Goal: Task Accomplishment & Management: Manage account settings

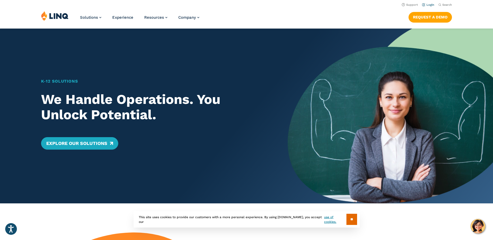
click at [431, 6] on li "Login" at bounding box center [428, 5] width 12 height 6
click at [430, 5] on link "Login" at bounding box center [428, 4] width 12 height 3
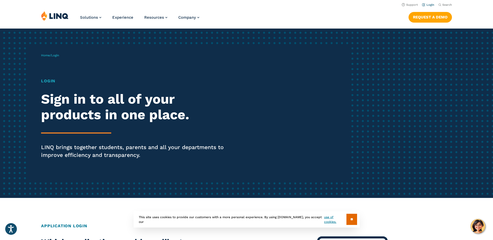
click at [429, 4] on link "Login" at bounding box center [428, 4] width 12 height 3
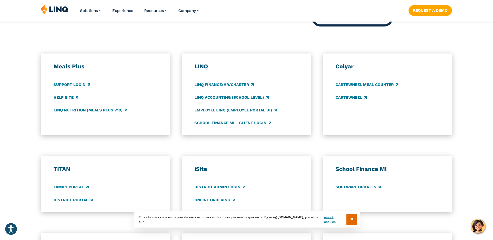
scroll to position [286, 0]
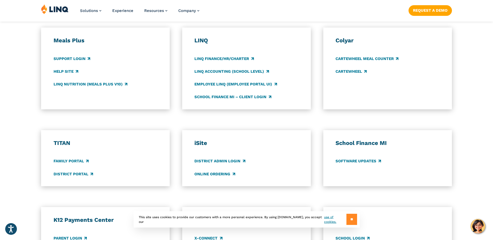
click at [352, 223] on input "**" at bounding box center [351, 219] width 11 height 11
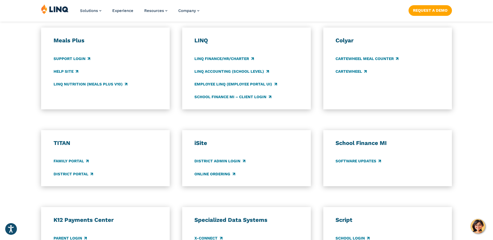
click at [351, 220] on h3 "Script" at bounding box center [388, 219] width 104 height 7
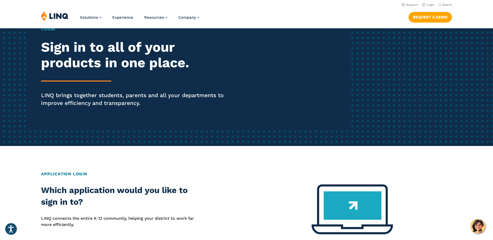
scroll to position [0, 0]
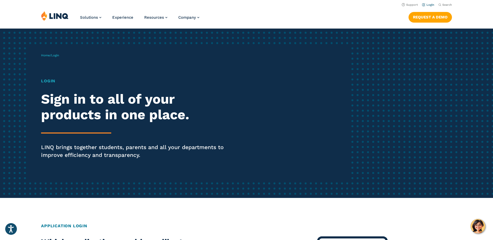
click at [429, 5] on link "Login" at bounding box center [428, 4] width 12 height 3
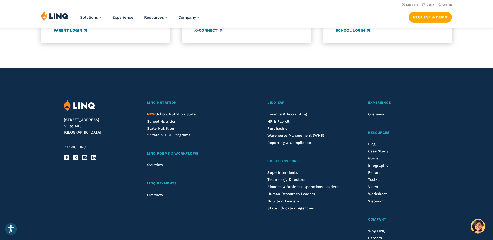
scroll to position [416, 0]
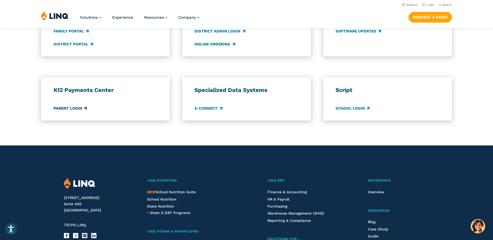
click at [76, 109] on link "Parent Login" at bounding box center [70, 109] width 33 height 6
